Goal: Transaction & Acquisition: Purchase product/service

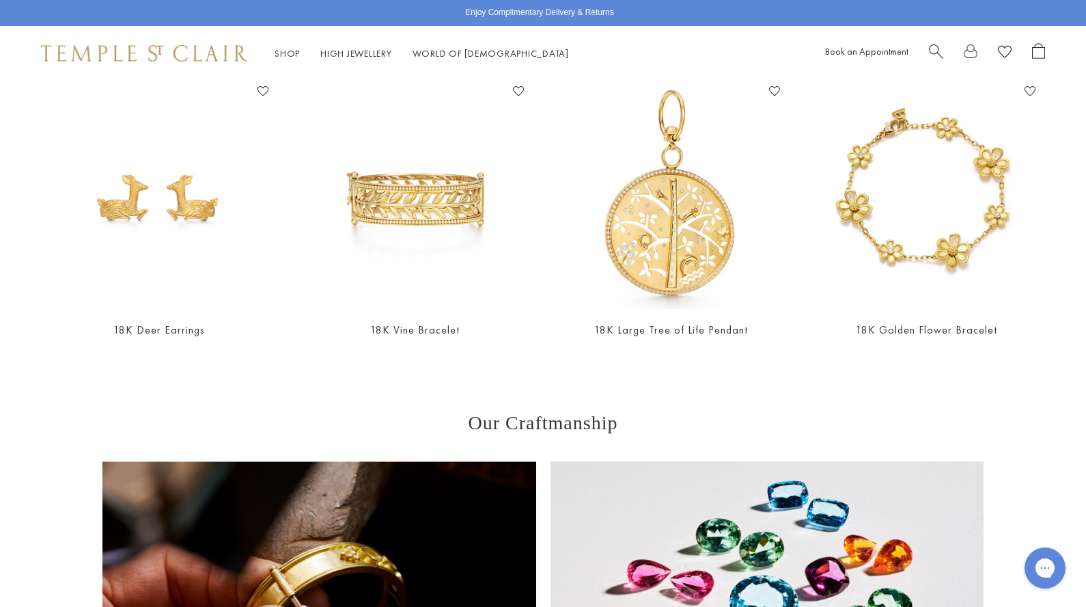
scroll to position [711, 0]
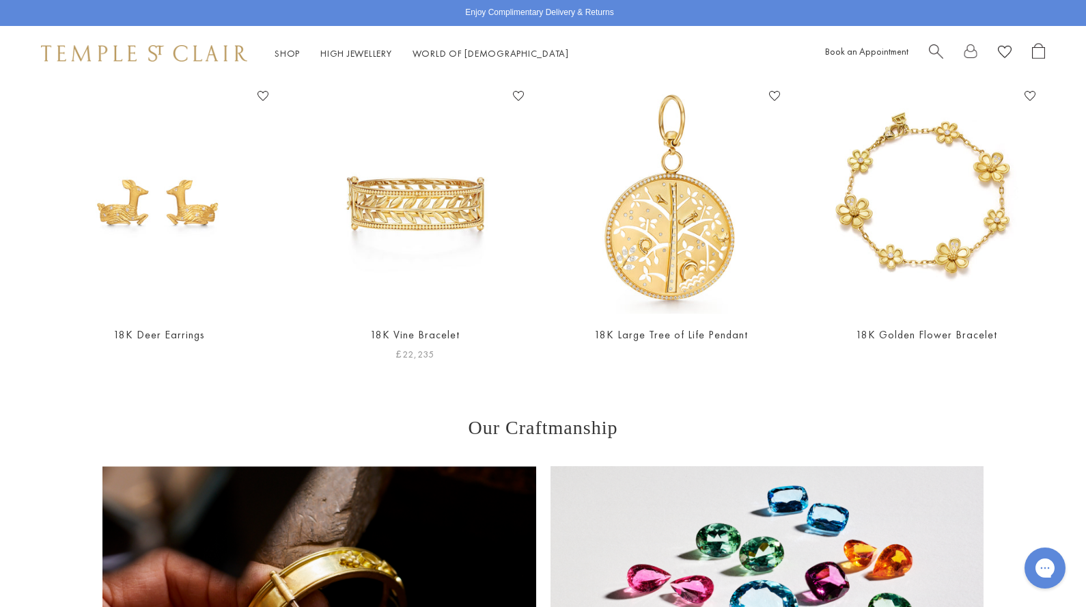
click at [417, 212] on img at bounding box center [415, 199] width 229 height 229
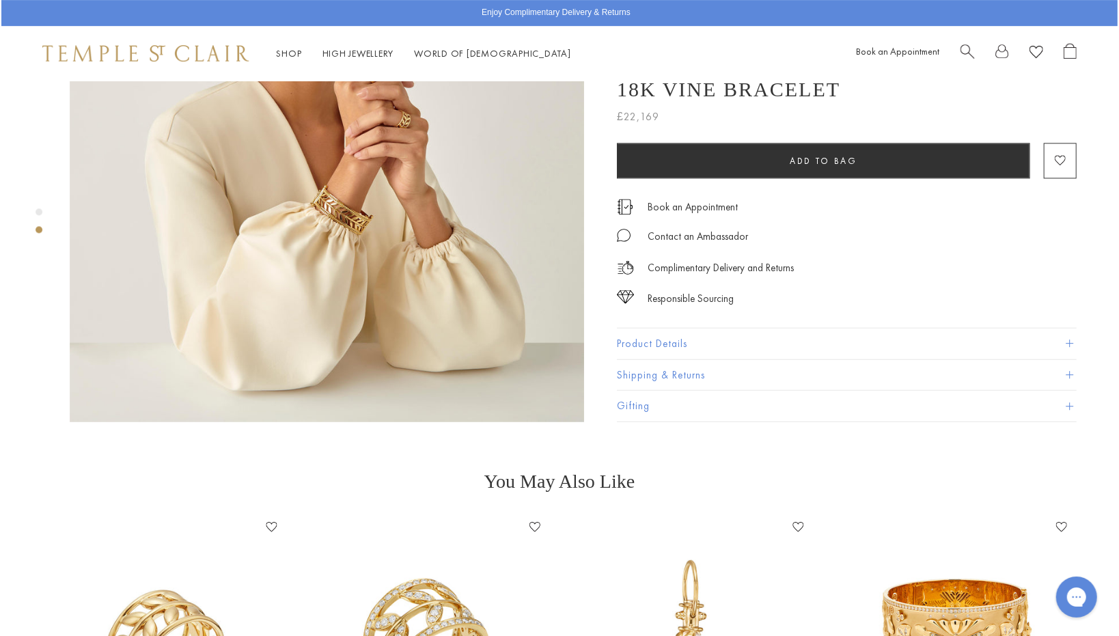
scroll to position [711, 0]
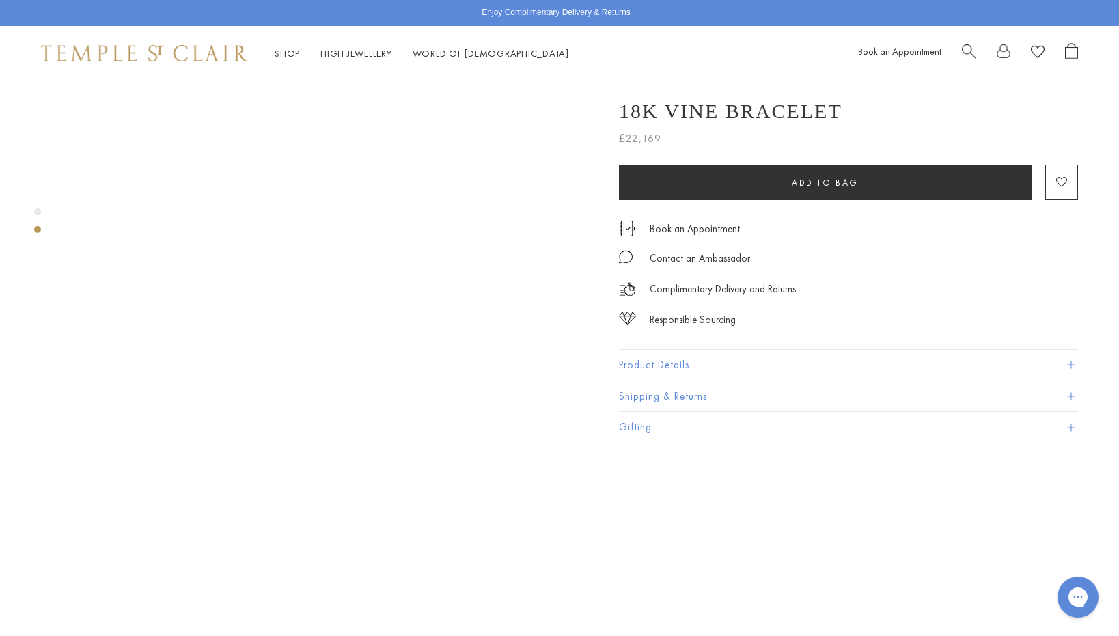
scroll to position [502, 0]
